Goal: Information Seeking & Learning: Learn about a topic

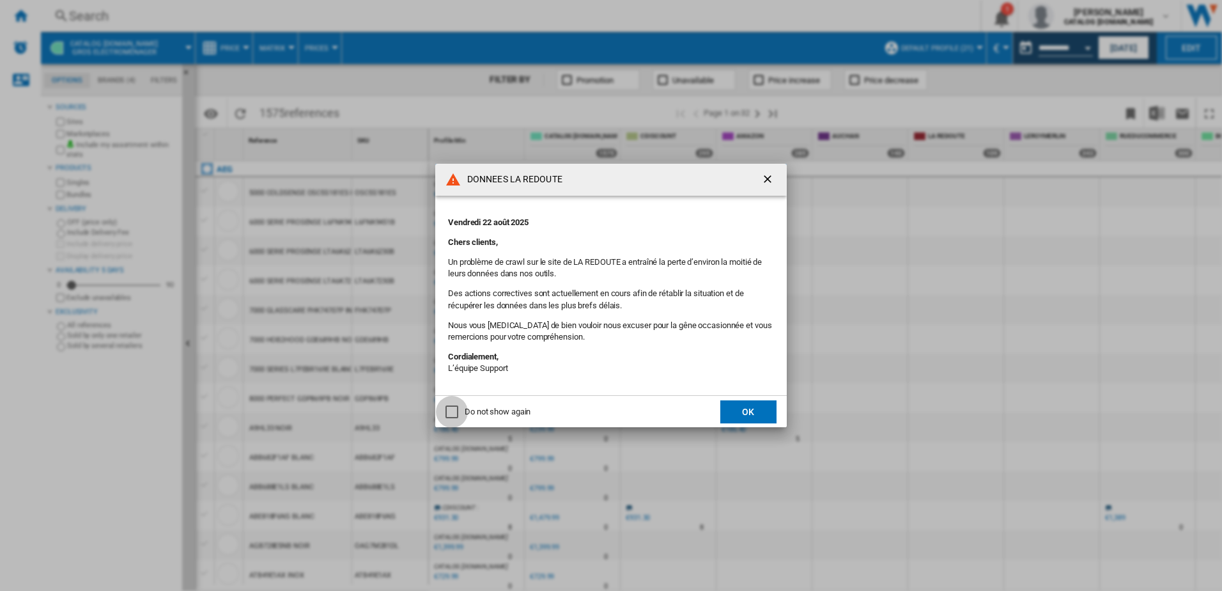
click at [448, 410] on div "Do not show again" at bounding box center [452, 411] width 13 height 13
click at [758, 418] on button "OK" at bounding box center [749, 411] width 56 height 23
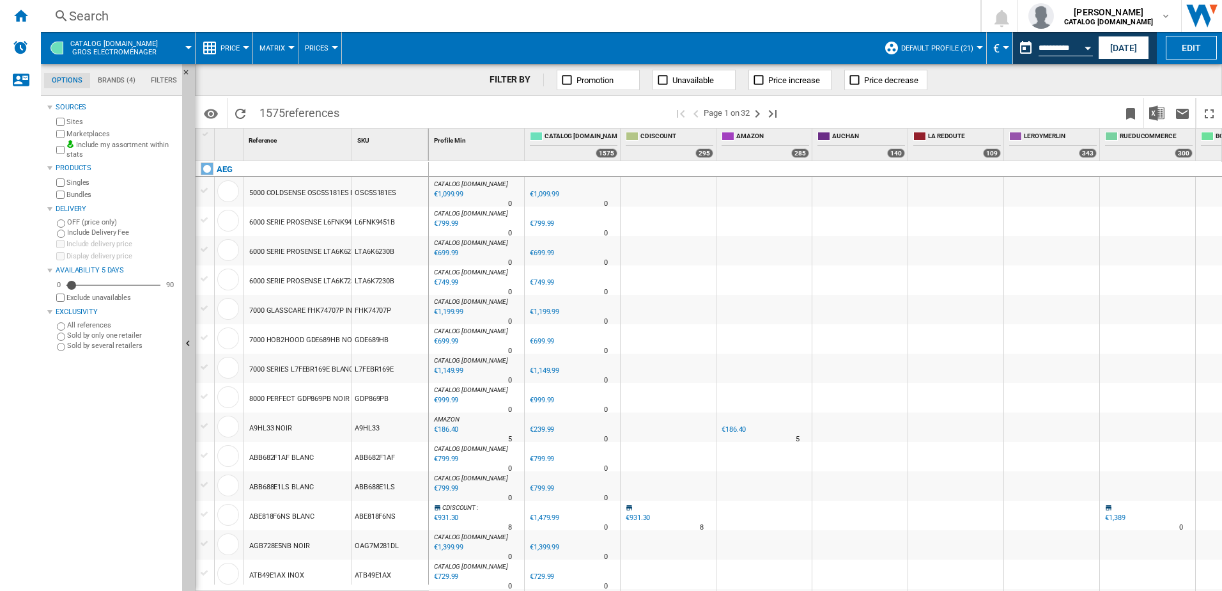
click at [234, 50] on span "Price" at bounding box center [230, 48] width 19 height 8
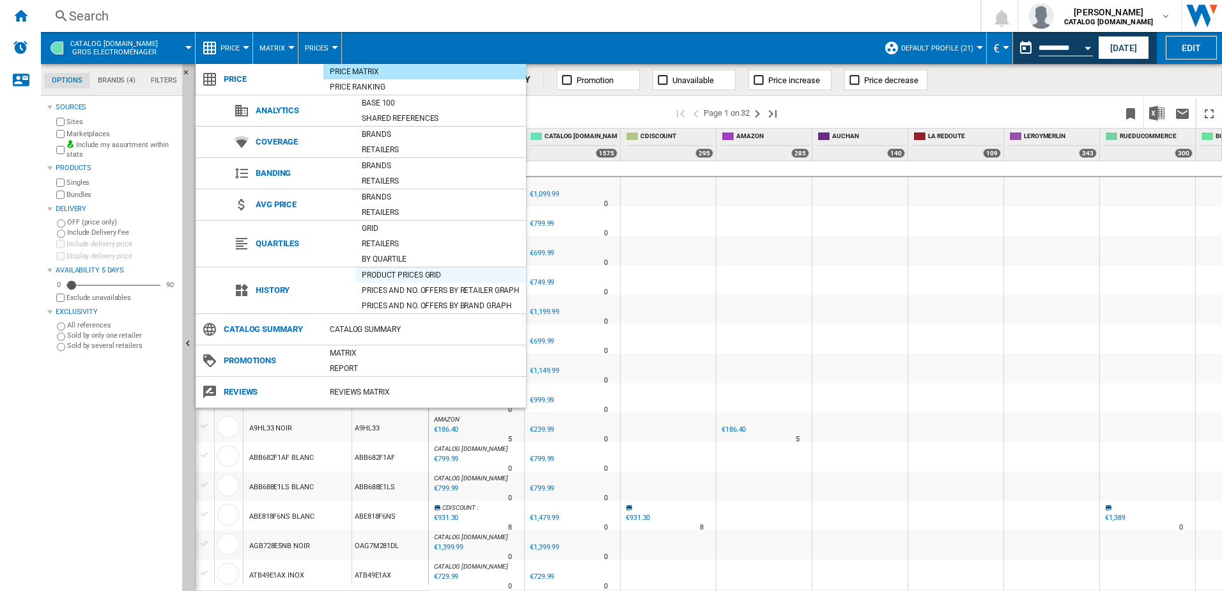
click at [403, 274] on div "Product prices grid" at bounding box center [440, 275] width 171 height 13
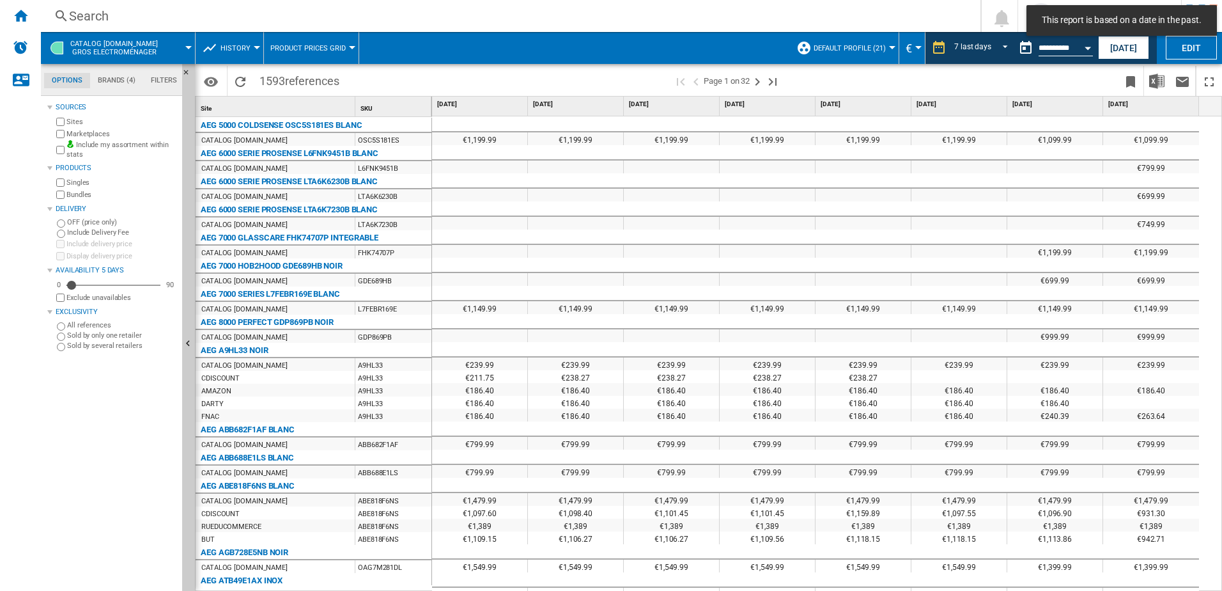
click at [260, 77] on span "1593 references" at bounding box center [299, 79] width 93 height 27
click at [116, 18] on div "Search" at bounding box center [508, 16] width 878 height 18
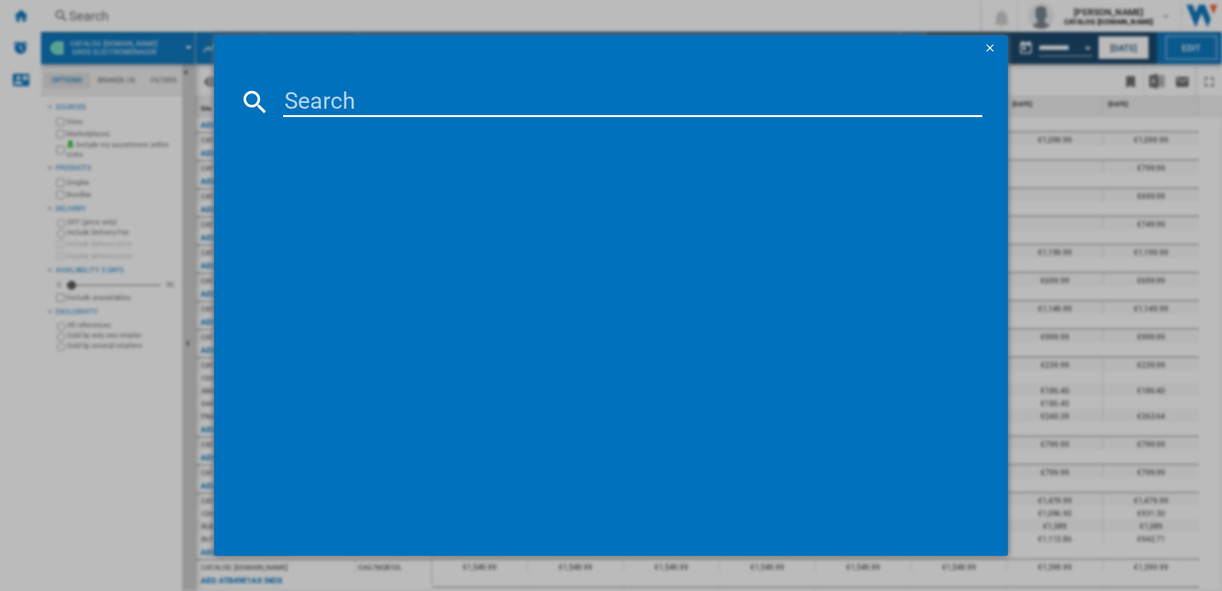
click at [383, 97] on input at bounding box center [633, 101] width 700 height 31
paste input "ELECTROLUX 600 SURROUNDCOOK EDF4P46X2 INOX"
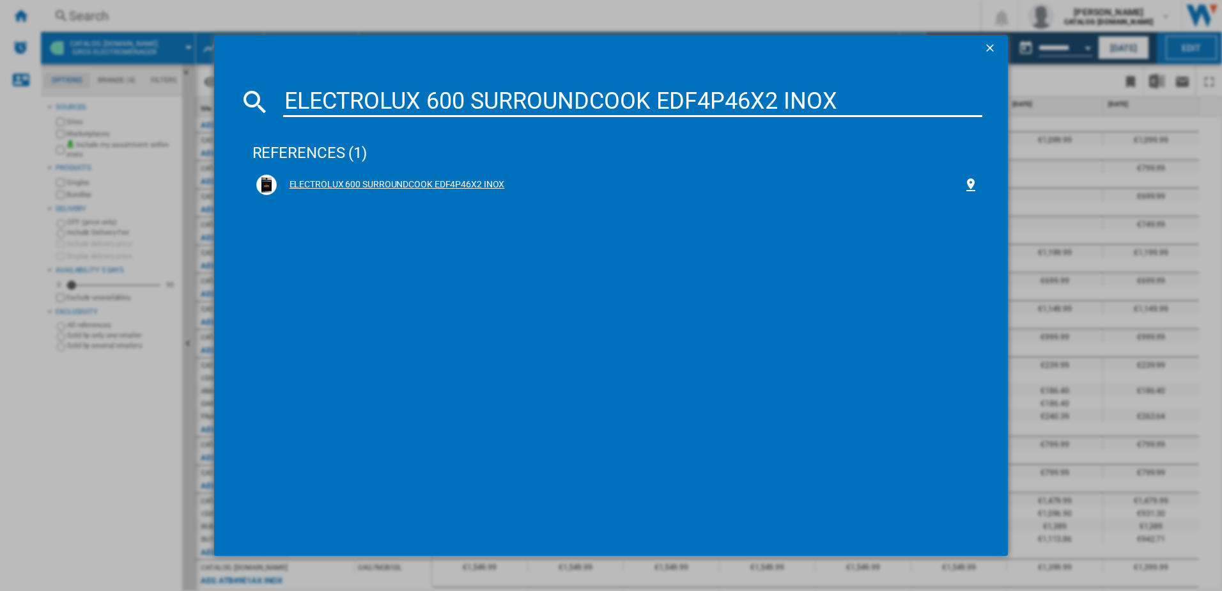
type input "ELECTROLUX 600 SURROUNDCOOK EDF4P46X2 INOX"
click at [426, 181] on div "ELECTROLUX 600 SURROUNDCOOK EDF4P46X2 INOX" at bounding box center [620, 184] width 687 height 13
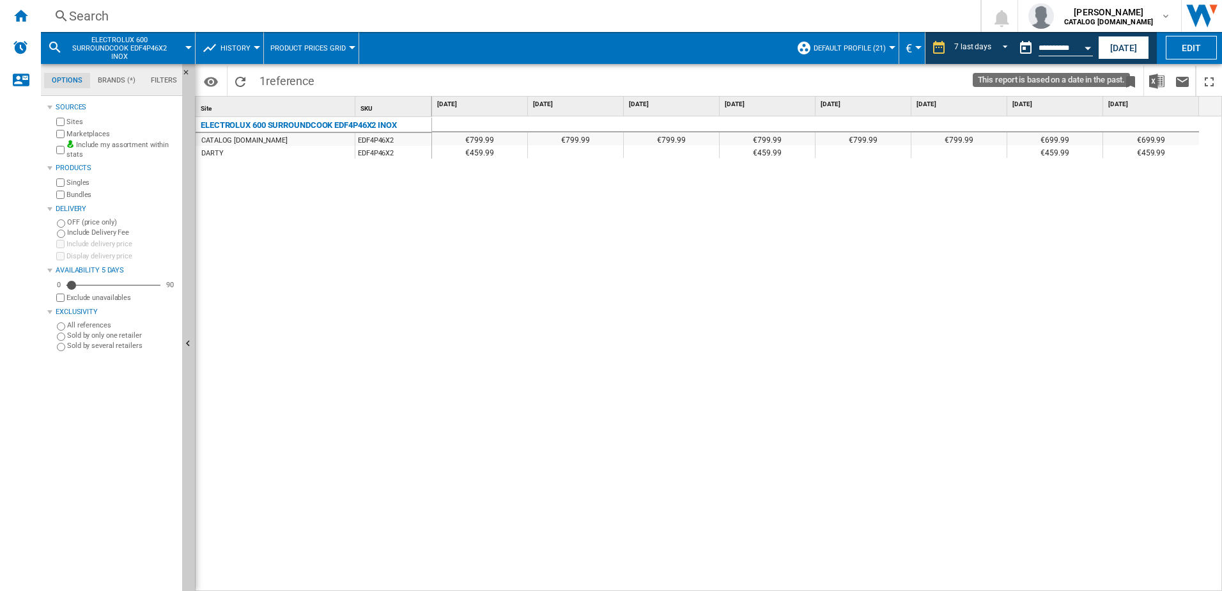
click at [1087, 56] on button "Open calendar" at bounding box center [1088, 46] width 23 height 23
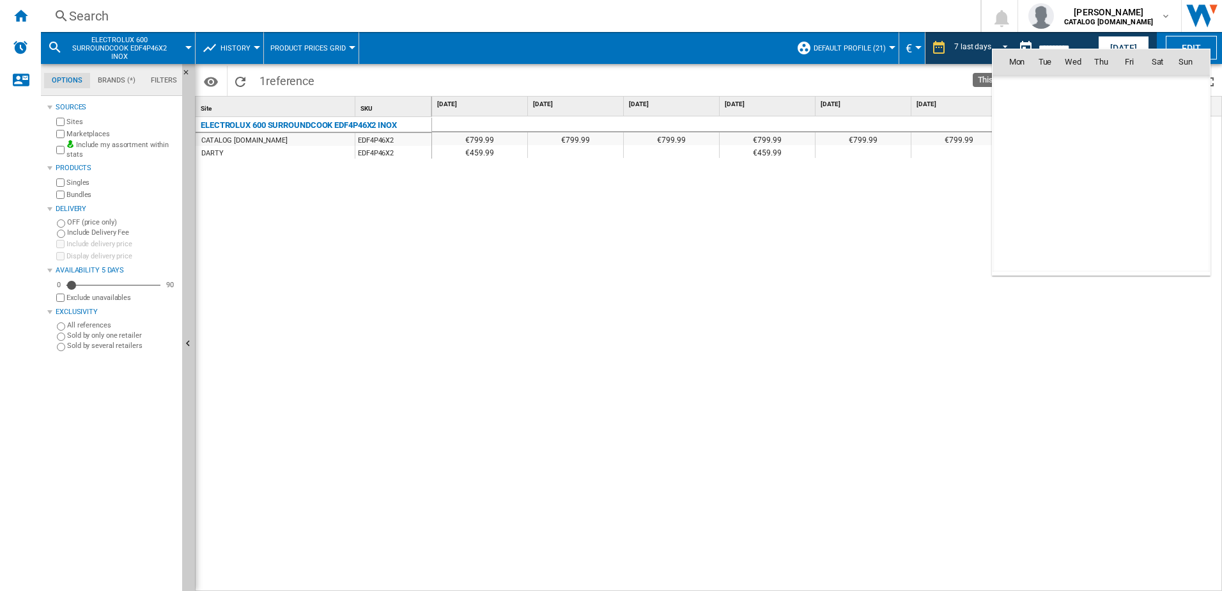
scroll to position [4574, 0]
click at [1123, 43] on div at bounding box center [611, 295] width 1222 height 591
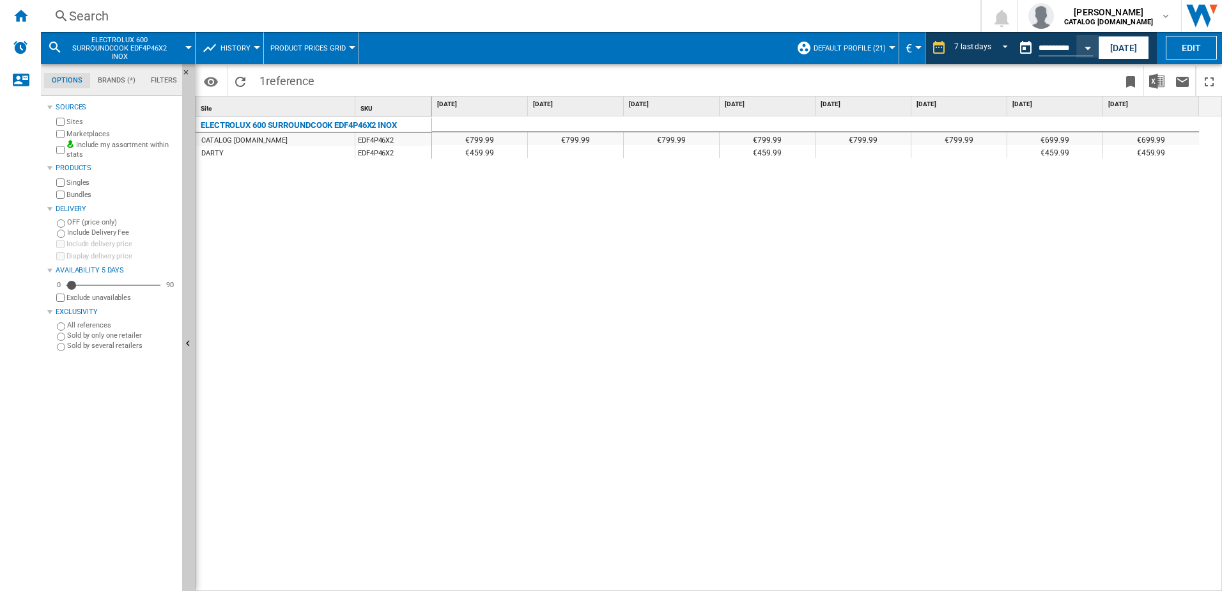
click at [1123, 43] on button "[DATE]" at bounding box center [1123, 48] width 51 height 24
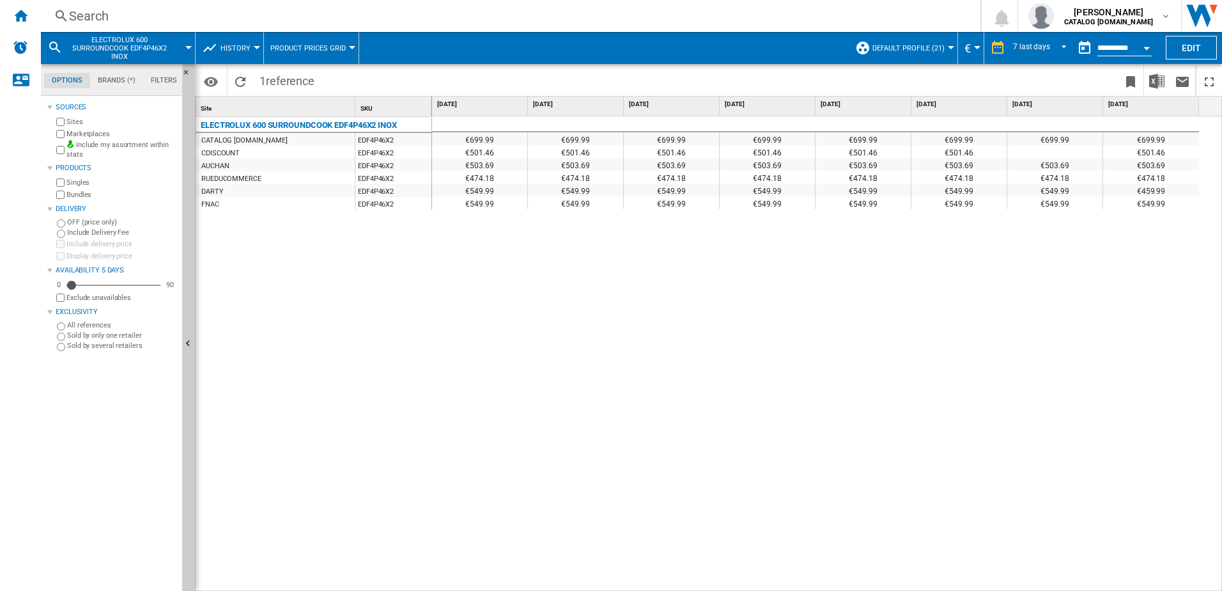
click at [79, 132] on label "Marketplaces" at bounding box center [121, 134] width 111 height 10
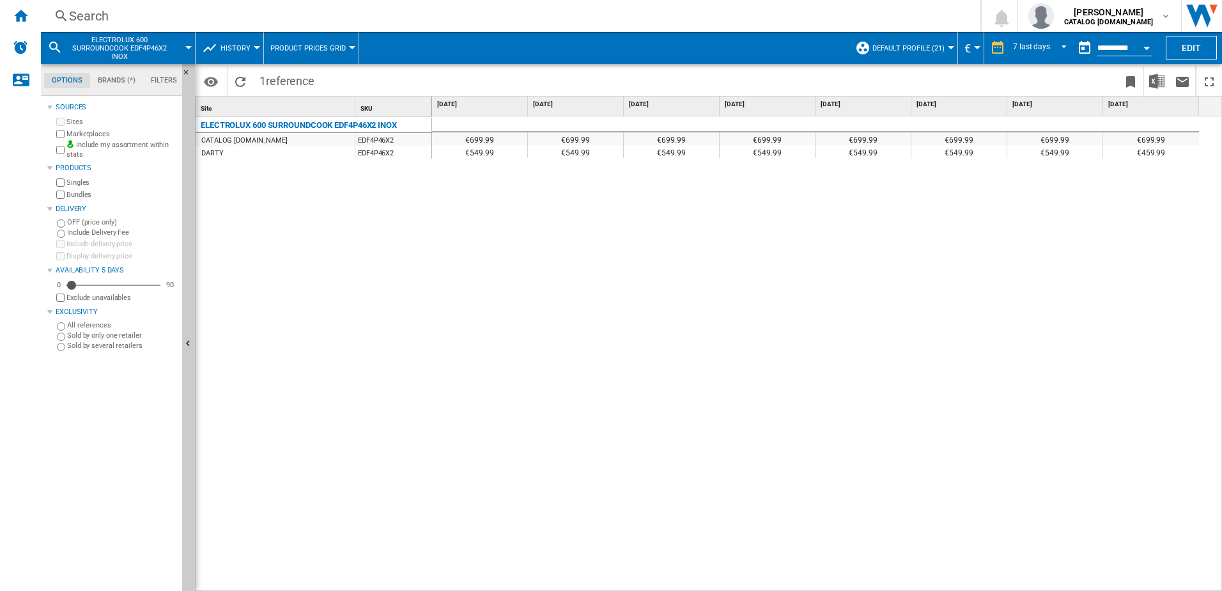
click at [79, 132] on label "Marketplaces" at bounding box center [121, 134] width 111 height 10
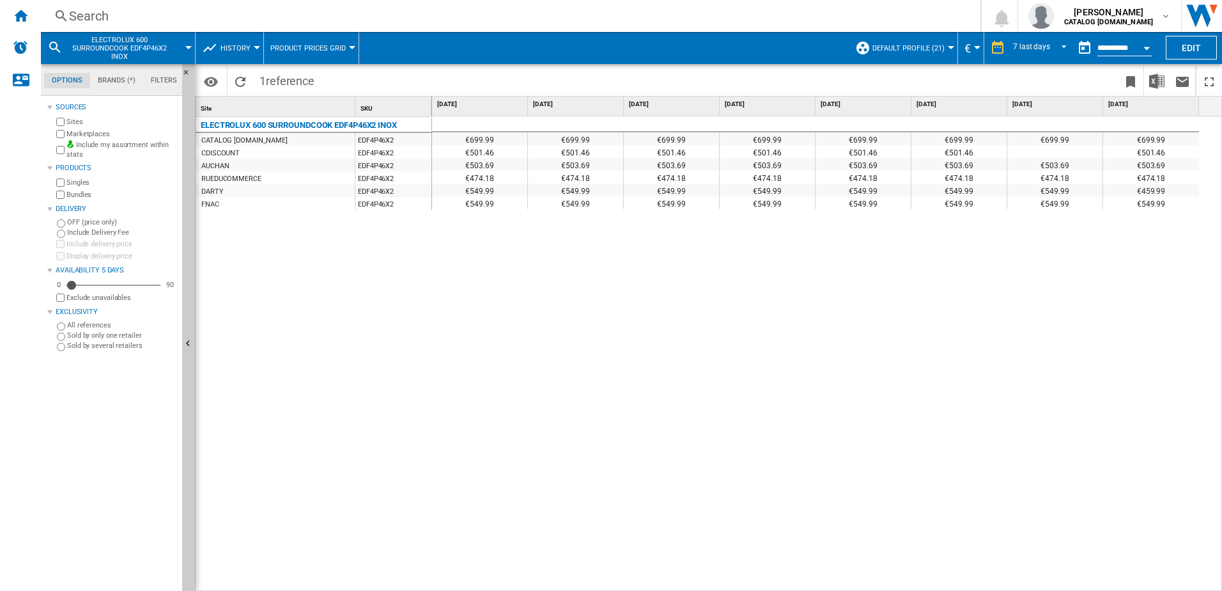
click at [79, 132] on label "Marketplaces" at bounding box center [121, 134] width 111 height 10
